Goal: Check status: Check status

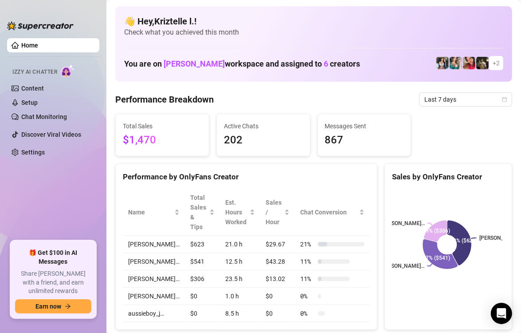
click at [325, 164] on div "Performance by OnlyFans Creator" at bounding box center [246, 173] width 261 height 19
click at [442, 103] on span "Last 7 days" at bounding box center [466, 99] width 83 height 13
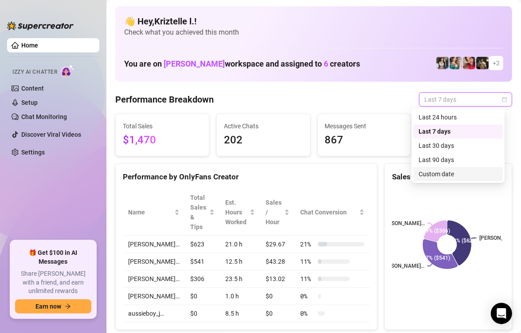
click at [455, 178] on div "Custom date" at bounding box center [458, 174] width 79 height 10
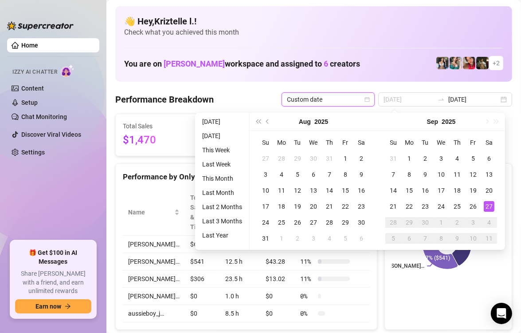
type input "[DATE]"
click at [490, 206] on div "27" at bounding box center [489, 206] width 11 height 11
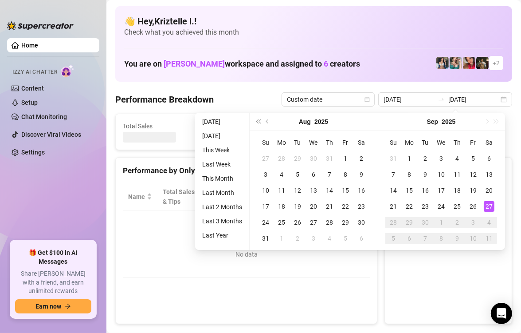
type input "[DATE]"
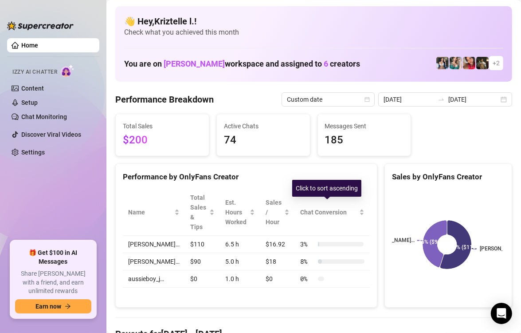
click at [441, 125] on div "Total Sales $200 Active Chats 74 Messages Sent 185" at bounding box center [314, 135] width 404 height 43
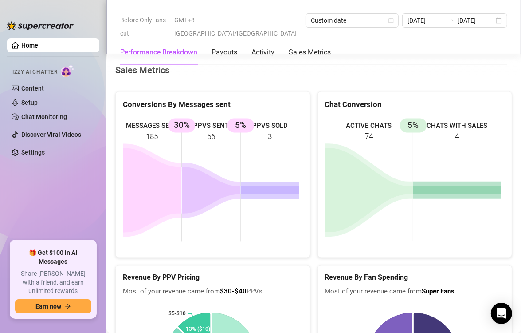
scroll to position [1243, 0]
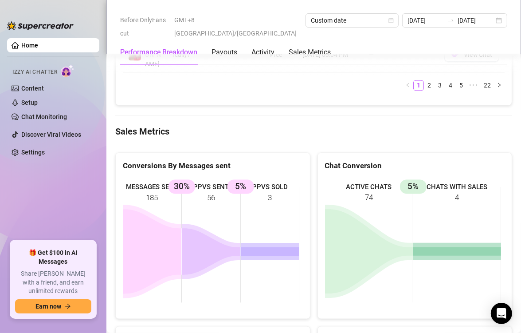
click at [312, 126] on Metrics "Sales Metrics" at bounding box center [313, 132] width 397 height 12
click at [369, 126] on Metrics "Sales Metrics" at bounding box center [313, 132] width 397 height 12
